Goal: Check status: Check status

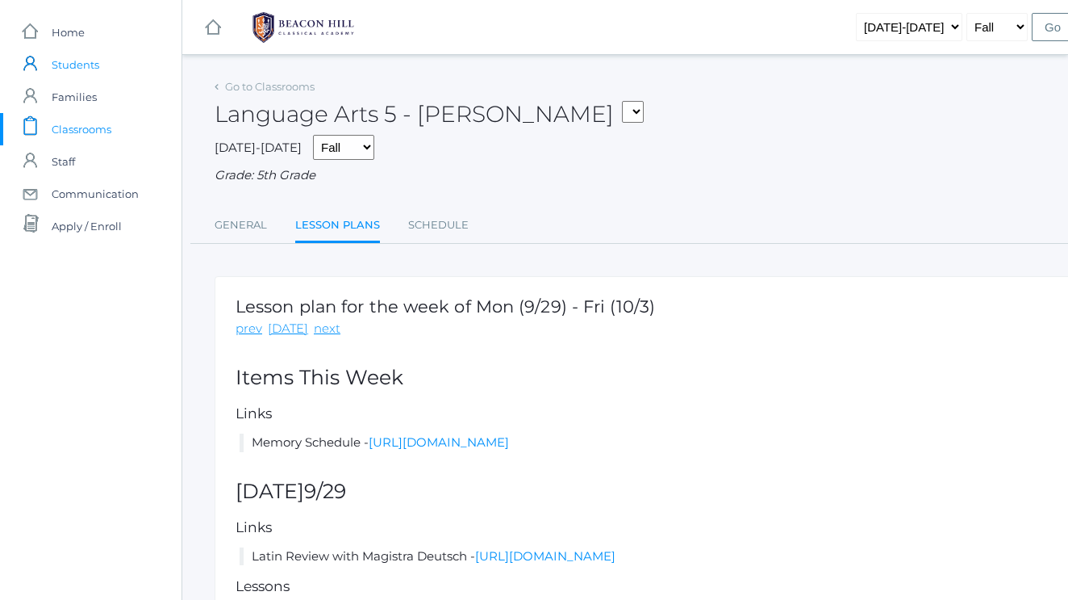
click at [86, 66] on span "Students" at bounding box center [76, 64] width 48 height 32
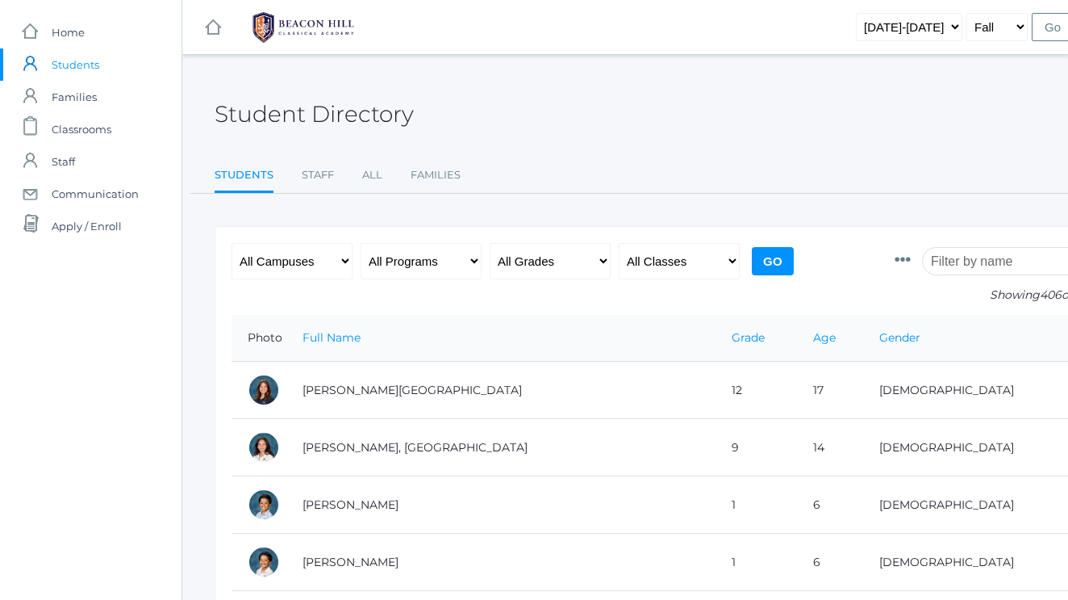
click at [953, 260] on input "search" at bounding box center [1011, 261] width 179 height 28
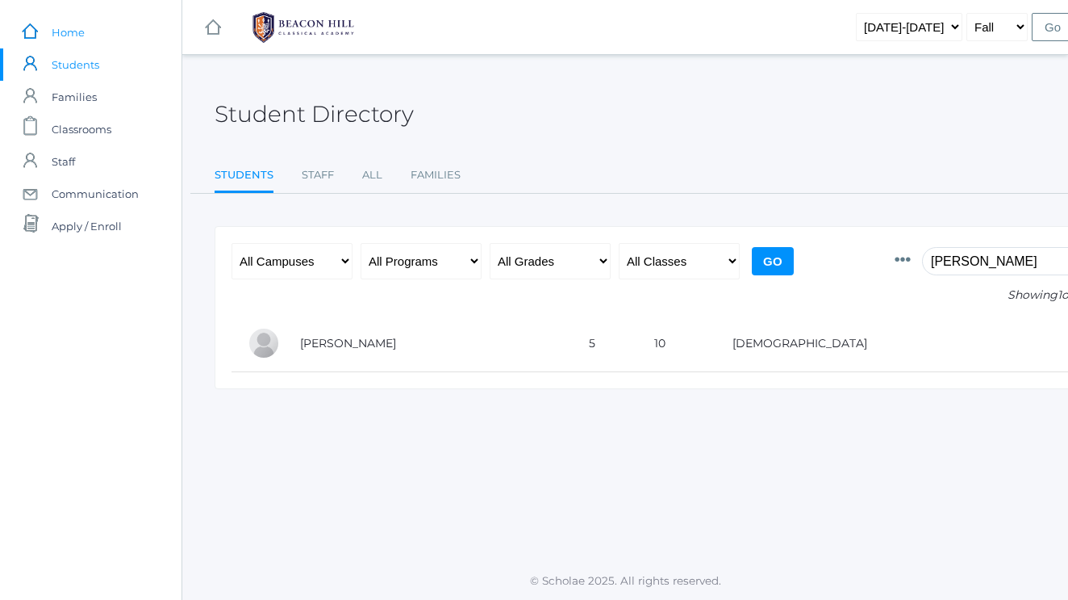
type input "pauline"
click at [90, 34] on link "icons/ui/navigation/home Created with Sketch. Home" at bounding box center [91, 32] width 182 height 32
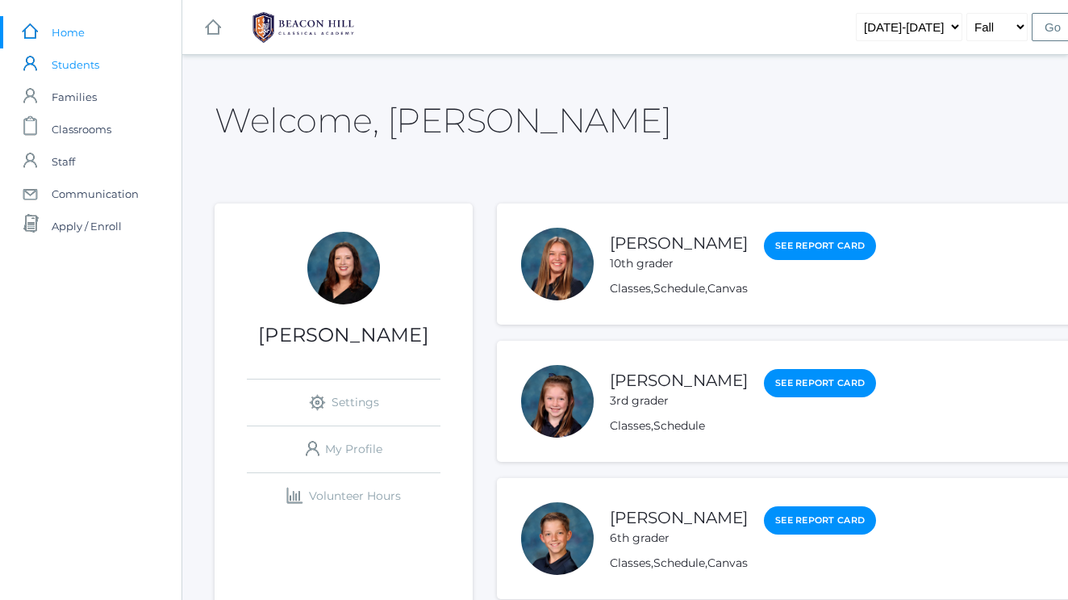
click at [82, 68] on span "Students" at bounding box center [76, 64] width 48 height 32
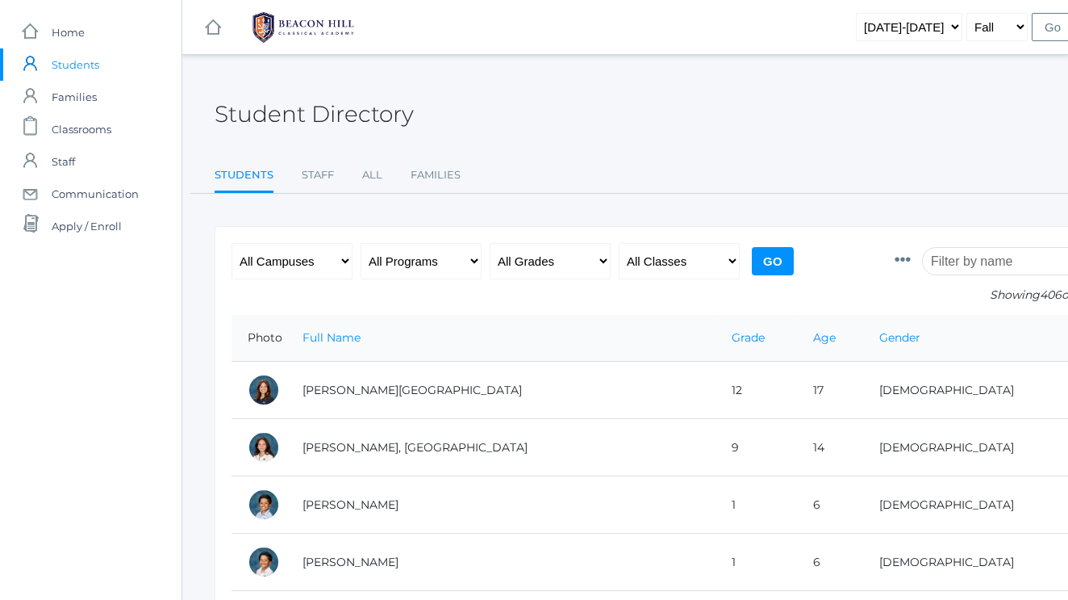
click at [1001, 265] on input "search" at bounding box center [1011, 261] width 179 height 28
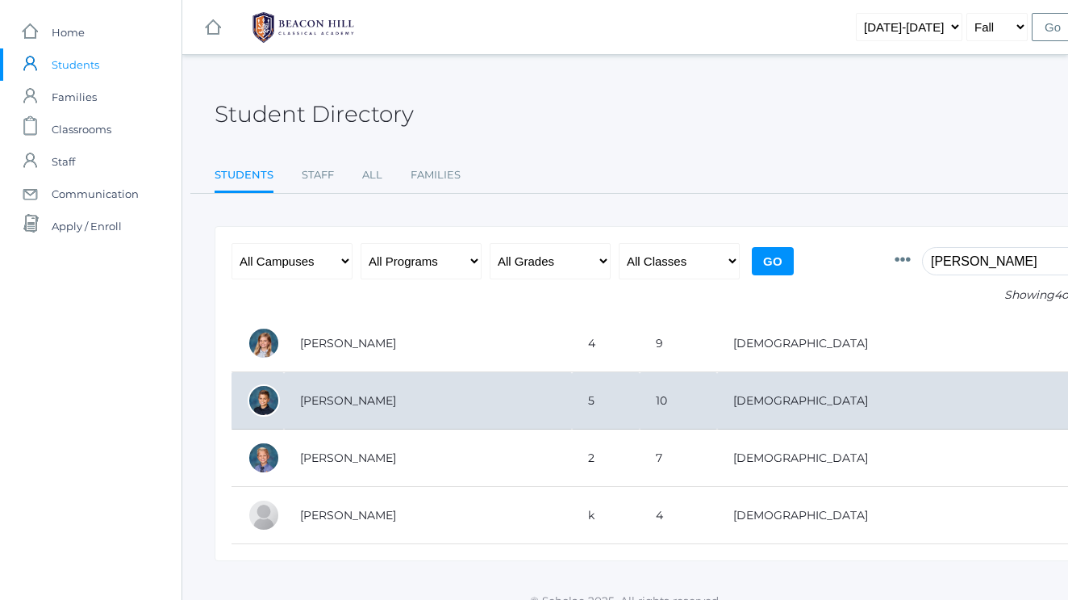
type input "zach"
click at [557, 417] on td "[PERSON_NAME]" at bounding box center [428, 400] width 288 height 57
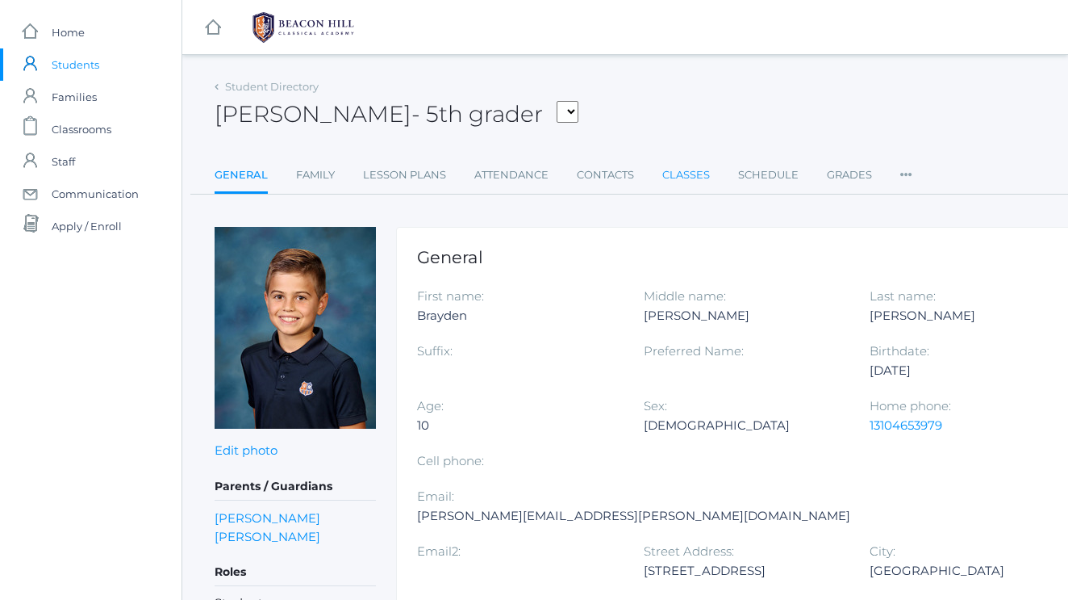
click at [700, 176] on link "Classes" at bounding box center [686, 175] width 48 height 32
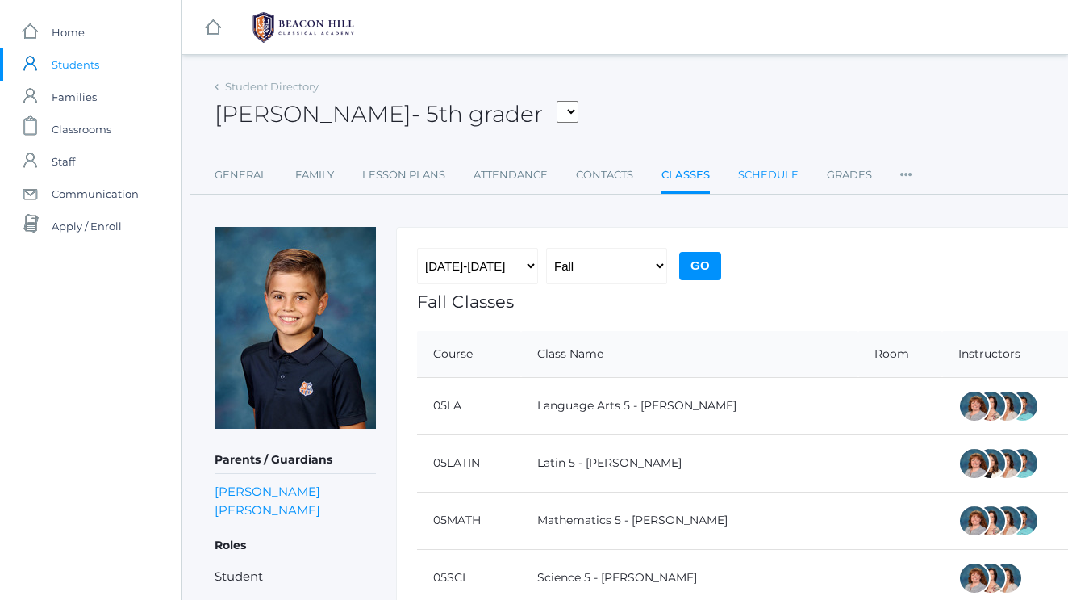
click at [785, 171] on link "Schedule" at bounding box center [768, 175] width 61 height 32
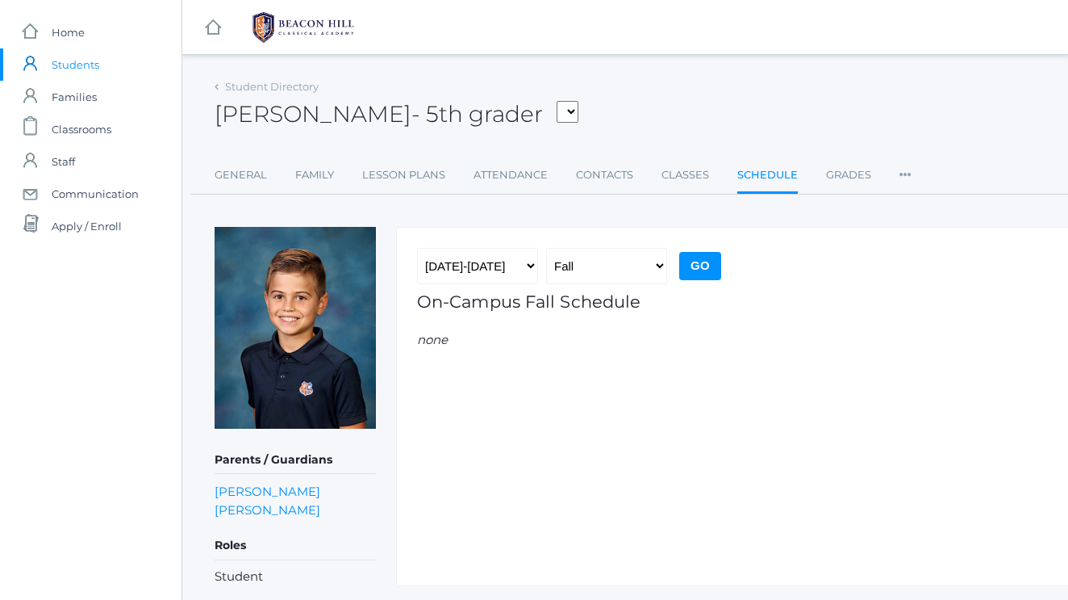
scroll to position [12, 0]
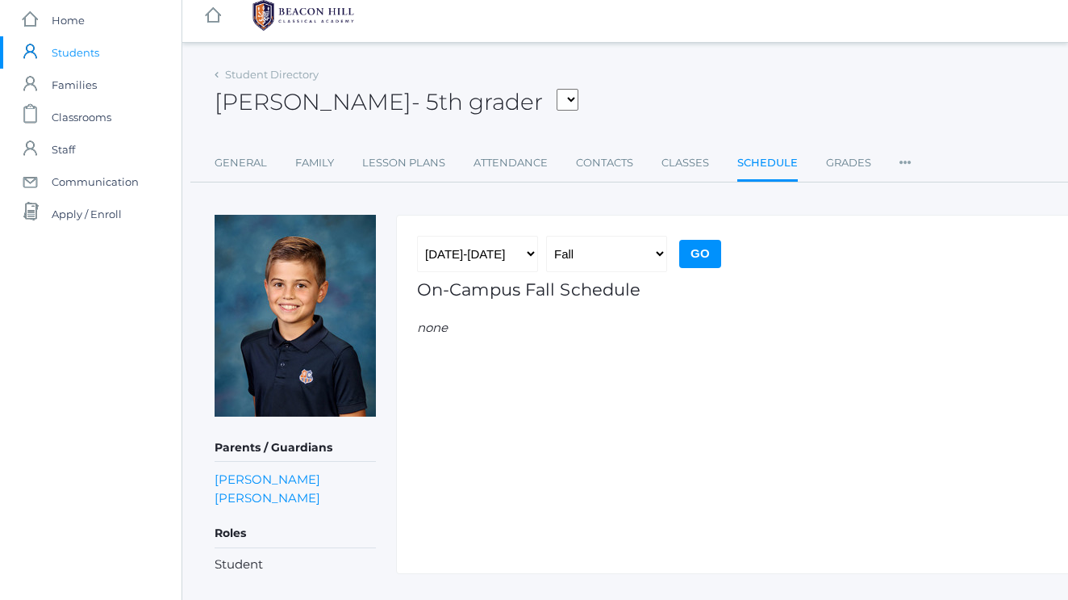
click at [892, 166] on ul "General Family Lesson Plans Attendance Contacts Classes Schedule Grades Prefere…" at bounding box center [667, 164] width 904 height 35
click at [905, 165] on icon at bounding box center [906, 158] width 12 height 22
click at [858, 166] on link "Grades" at bounding box center [848, 163] width 45 height 32
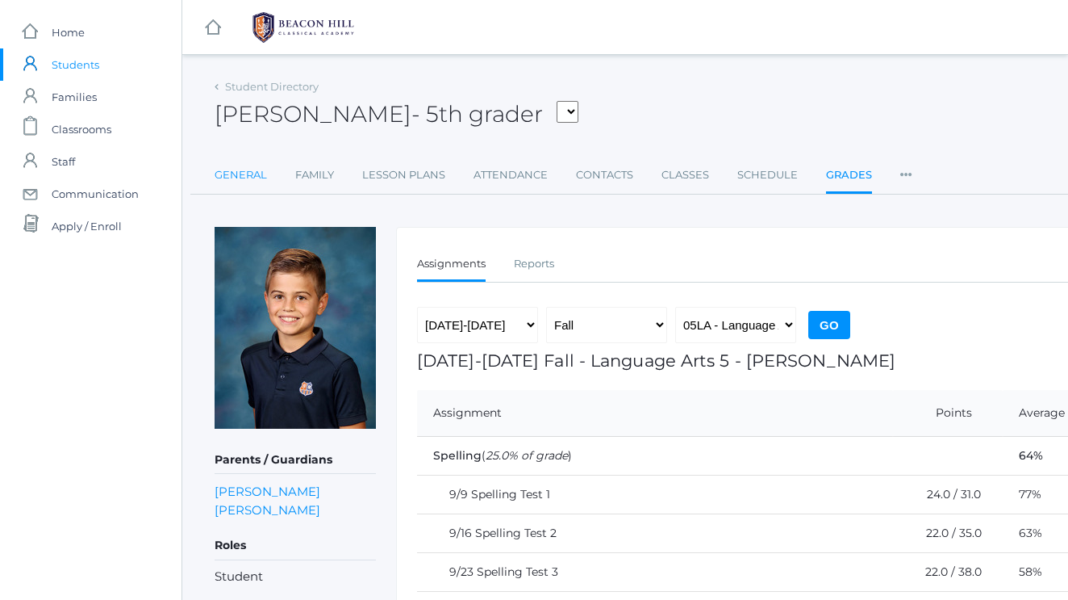
click at [250, 180] on link "General" at bounding box center [241, 175] width 52 height 32
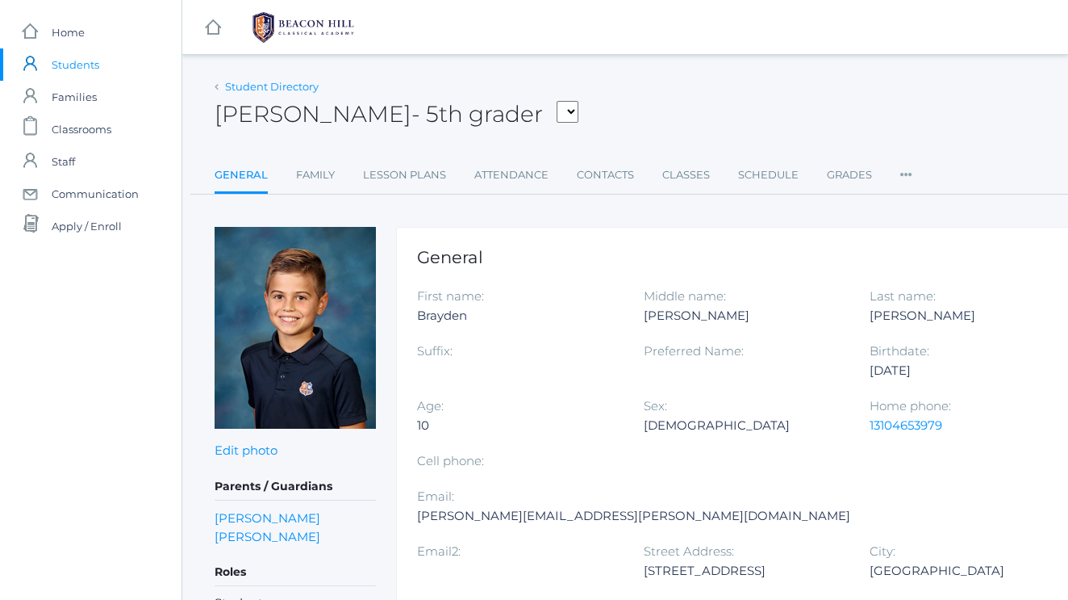
click at [240, 86] on link "Student Directory" at bounding box center [272, 86] width 94 height 13
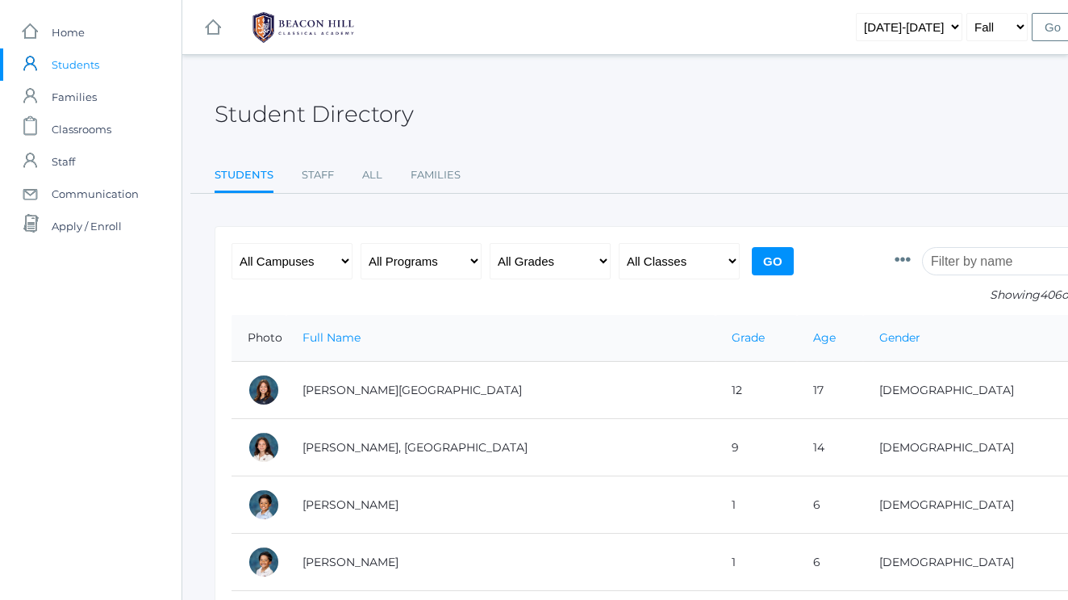
click at [1031, 256] on input "search" at bounding box center [1011, 261] width 179 height 28
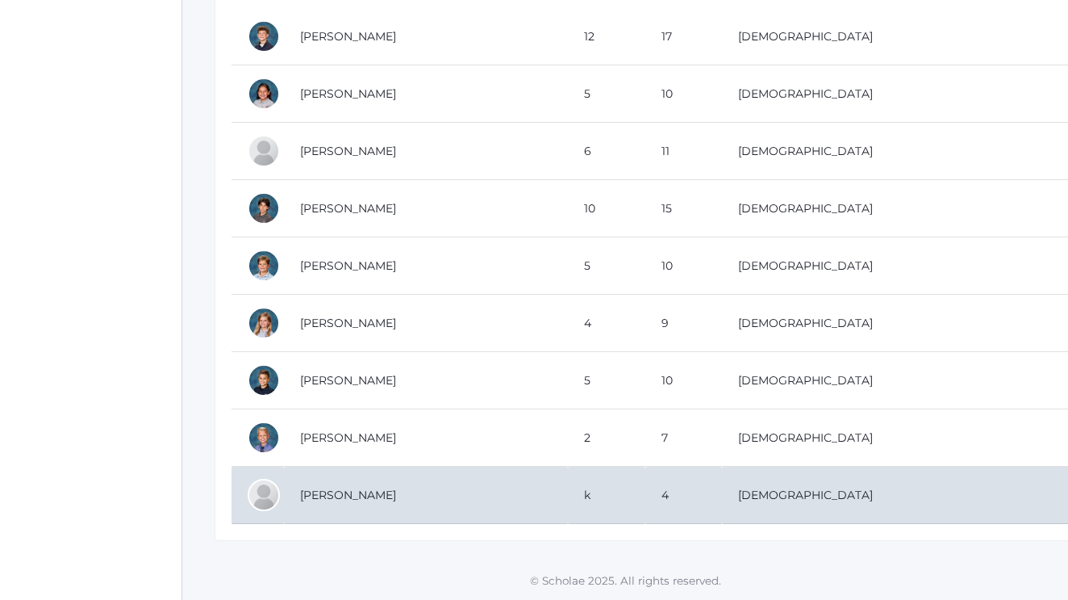
scroll to position [306, 0]
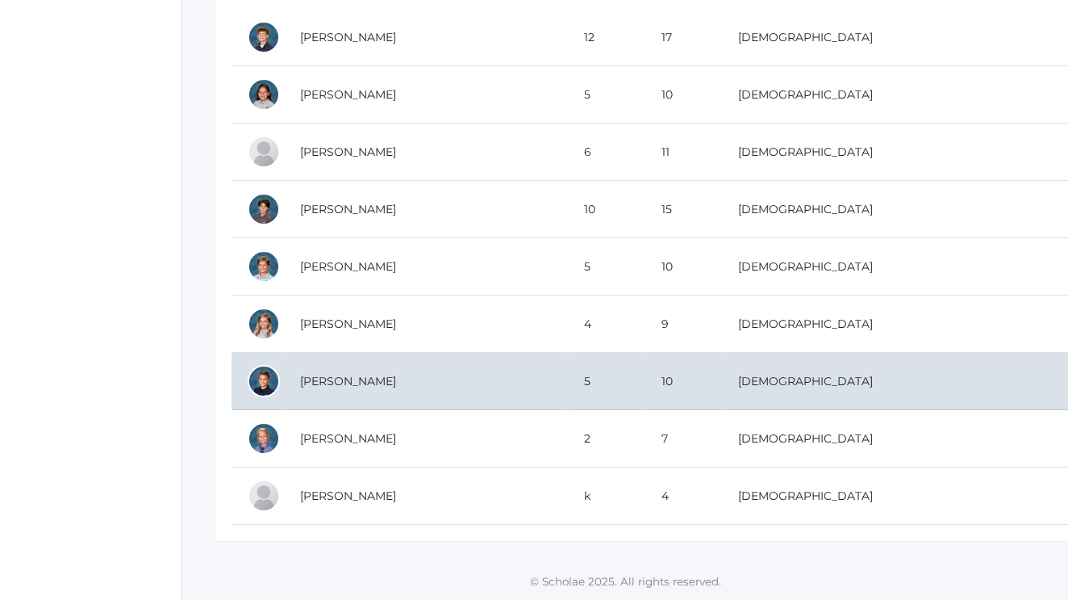
type input "za"
click at [568, 399] on td "[PERSON_NAME]" at bounding box center [426, 381] width 284 height 57
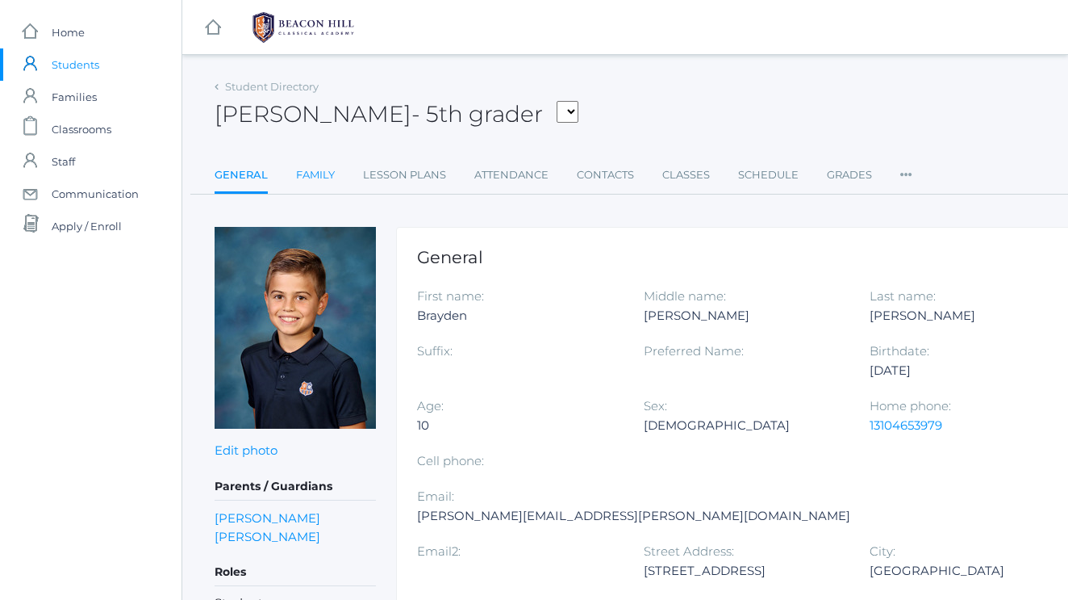
click at [332, 177] on link "Family" at bounding box center [315, 175] width 39 height 32
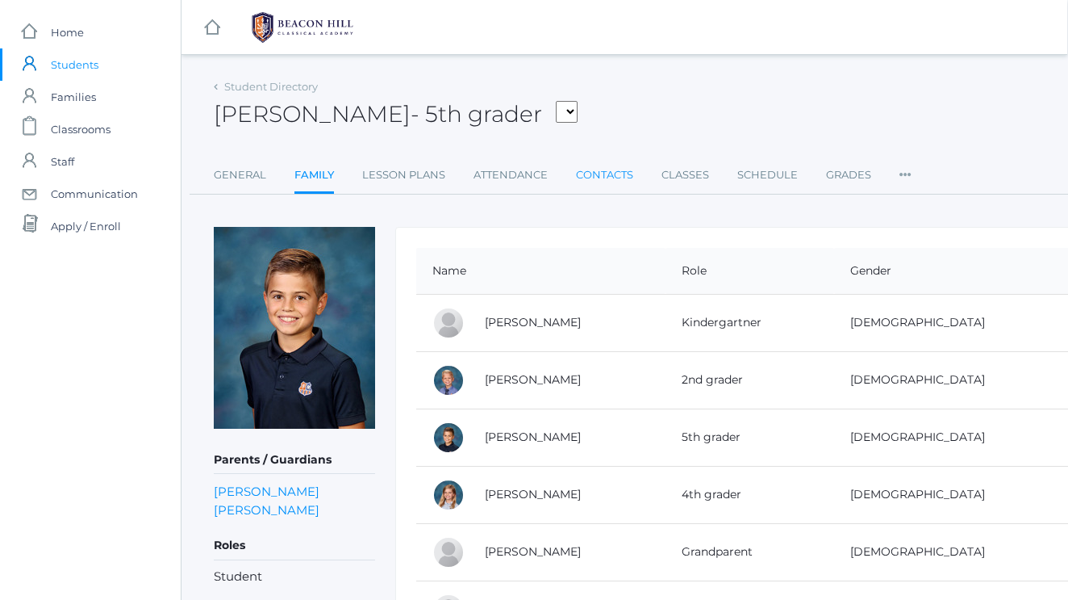
scroll to position [0, 1]
click at [851, 175] on link "Grades" at bounding box center [848, 175] width 45 height 32
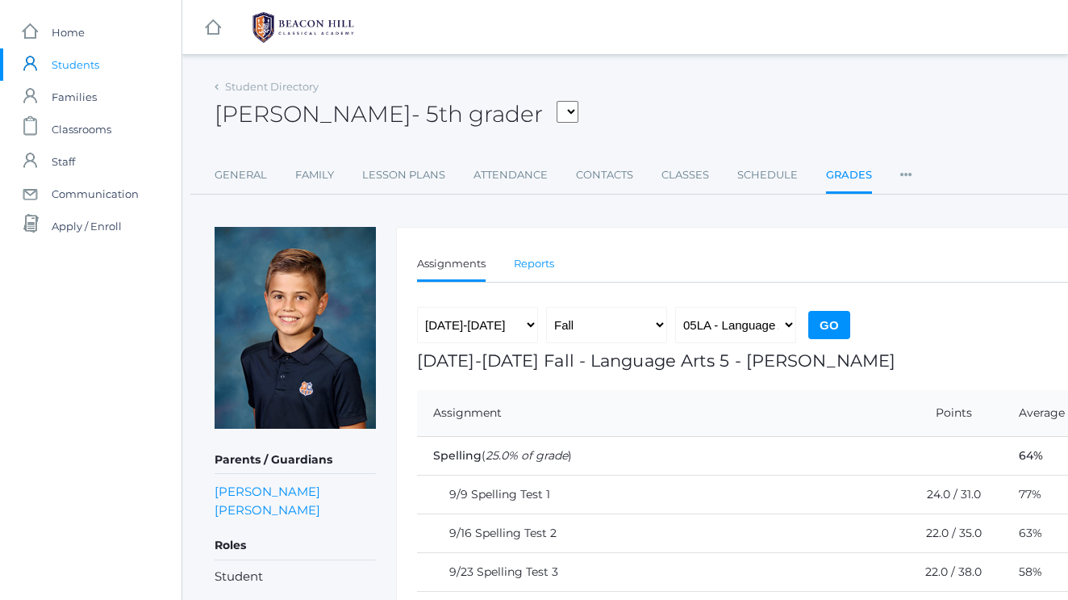
click at [528, 265] on link "Reports" at bounding box center [534, 264] width 40 height 32
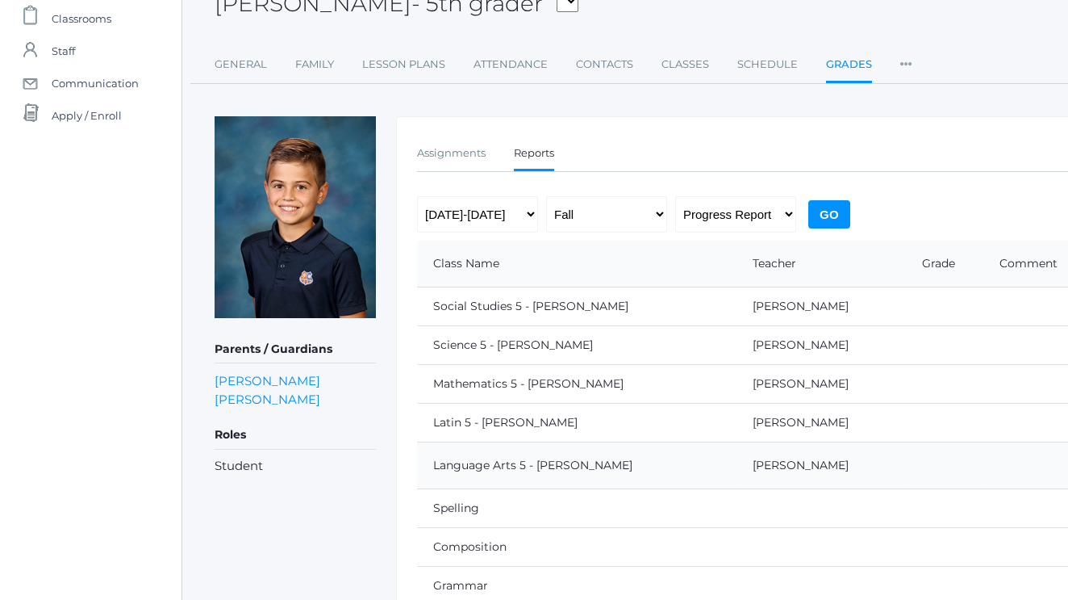
scroll to position [125, 0]
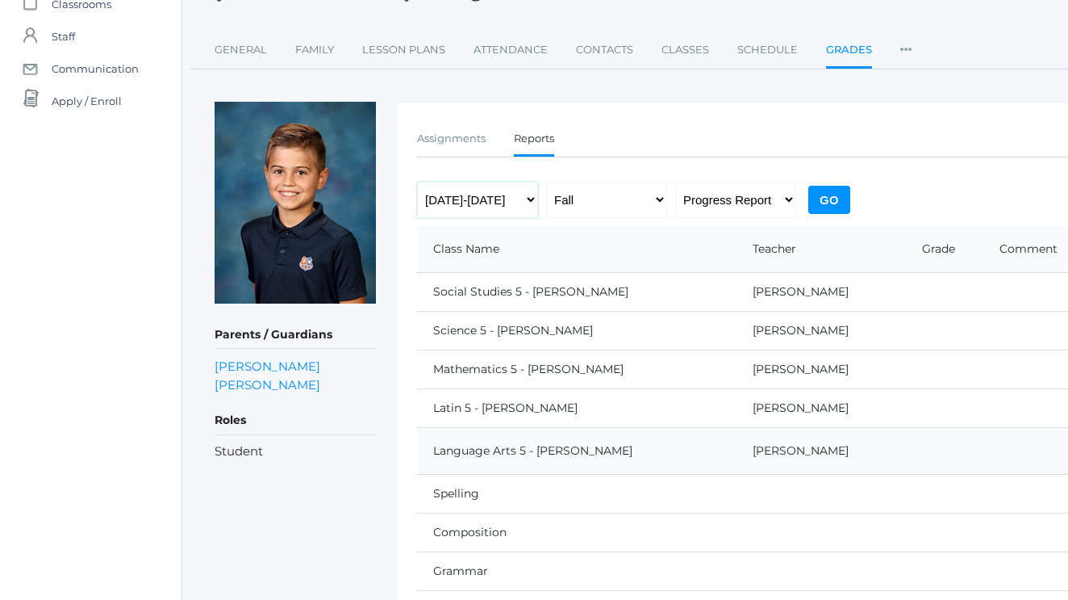
select select "[DATE]-[DATE]"
select select "report"
click at [830, 202] on input "Go" at bounding box center [830, 200] width 42 height 28
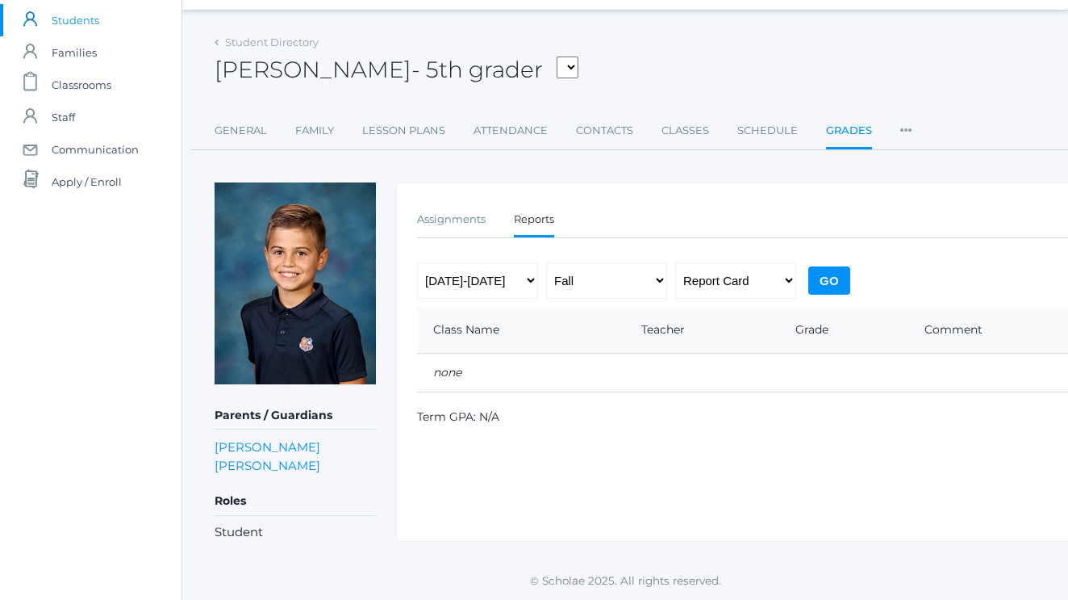
scroll to position [44, 0]
select select "[DATE]-[DATE]"
click at [828, 283] on input "Go" at bounding box center [830, 280] width 42 height 28
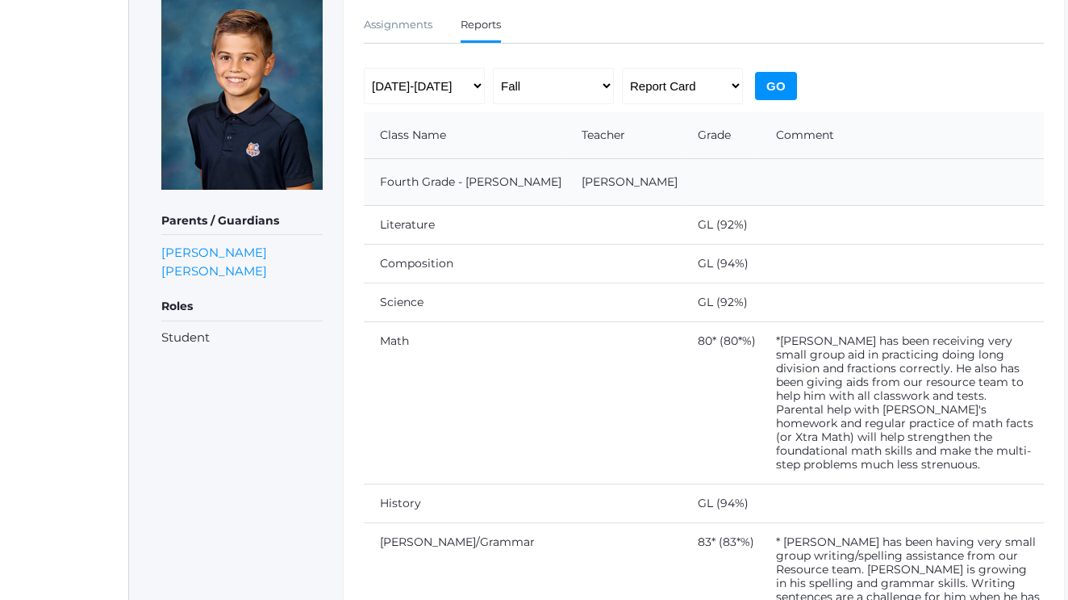
scroll to position [256, 53]
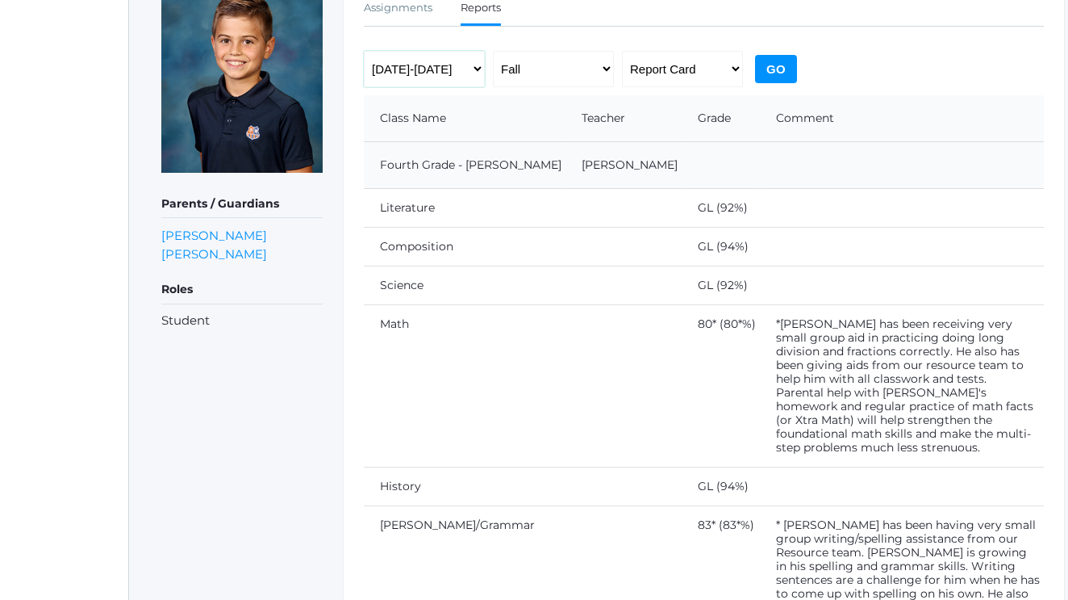
select select "[DATE]-[DATE]"
click at [778, 71] on input "Go" at bounding box center [776, 69] width 42 height 28
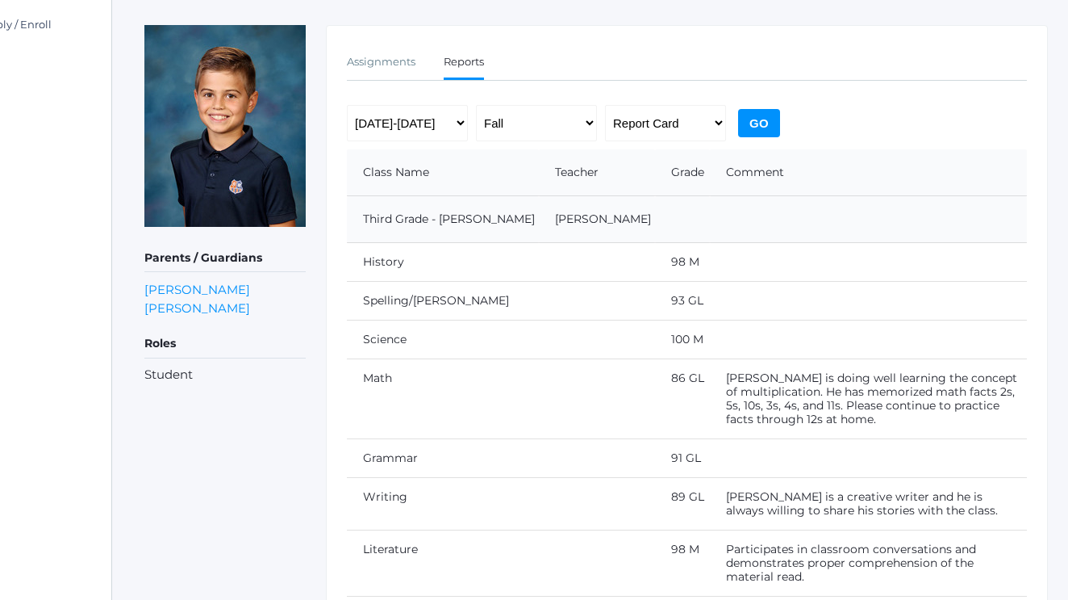
scroll to position [199, 70]
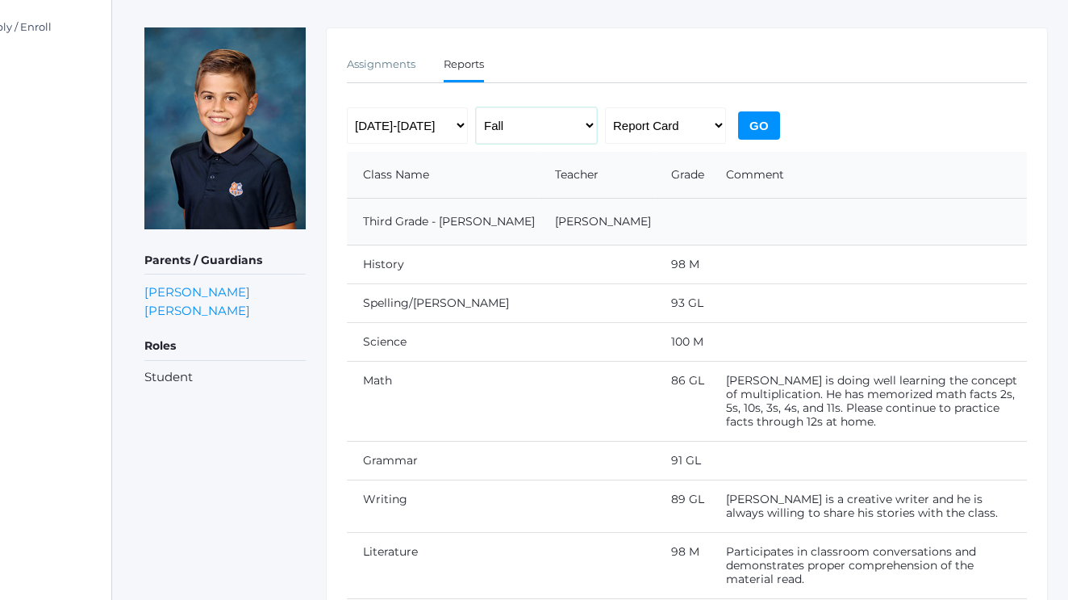
select select "2"
click at [750, 127] on input "Go" at bounding box center [759, 125] width 42 height 28
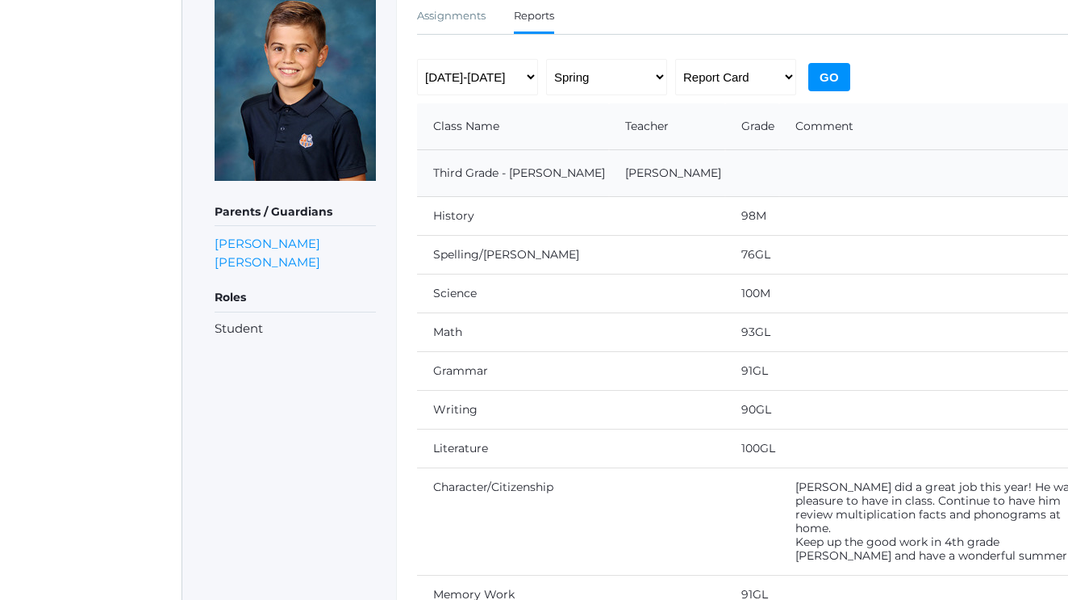
scroll to position [239, 0]
